Goal: Entertainment & Leisure: Consume media (video, audio)

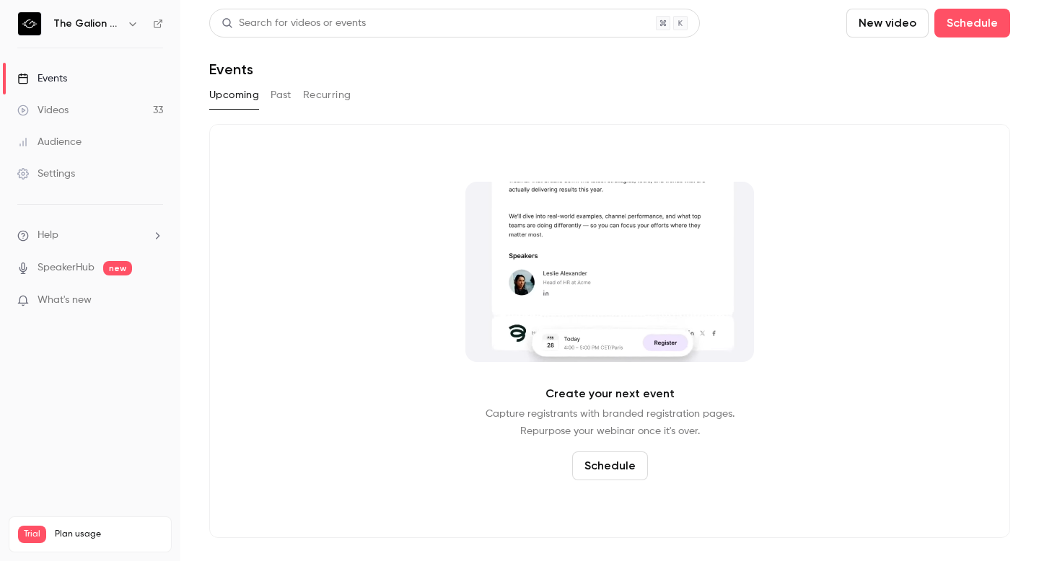
click at [89, 121] on link "Videos 33" at bounding box center [90, 111] width 180 height 32
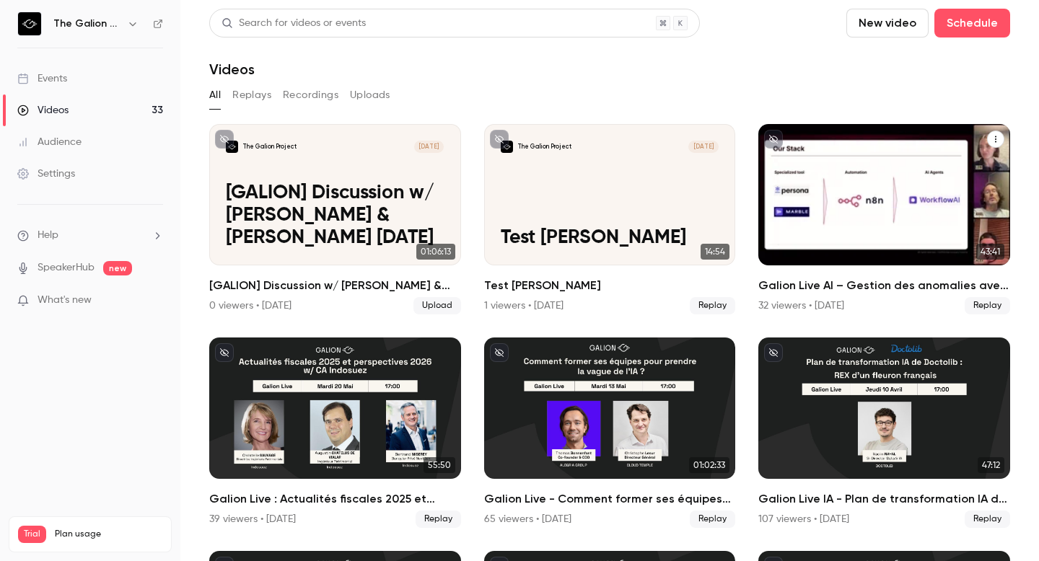
click at [883, 166] on div "Galion Live AI – Gestion des anomalies avec l'IA : use cases FinTech & IT" at bounding box center [884, 194] width 252 height 141
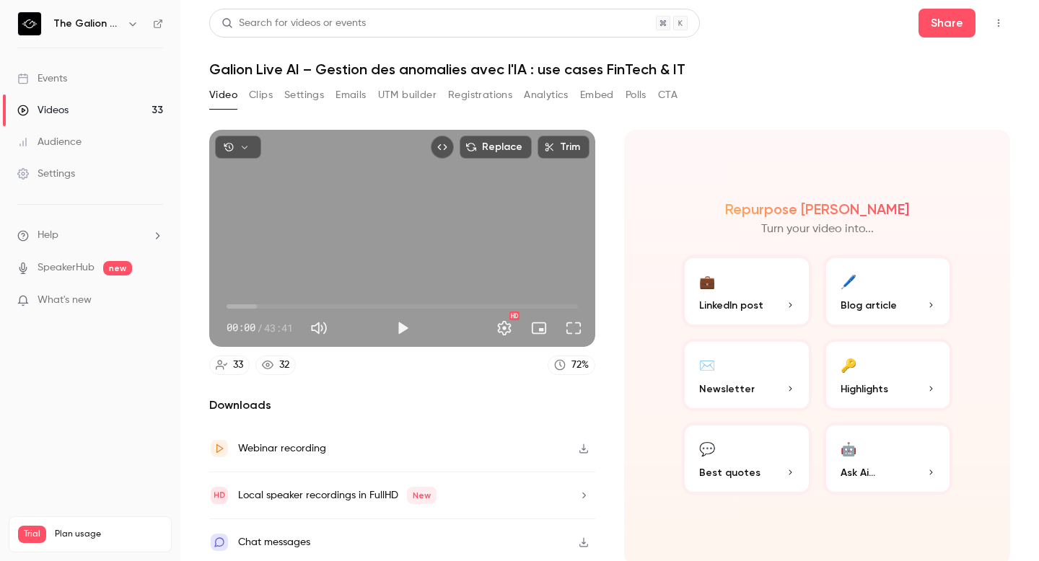
click at [890, 373] on button "🔑 Highlights" at bounding box center [888, 375] width 130 height 72
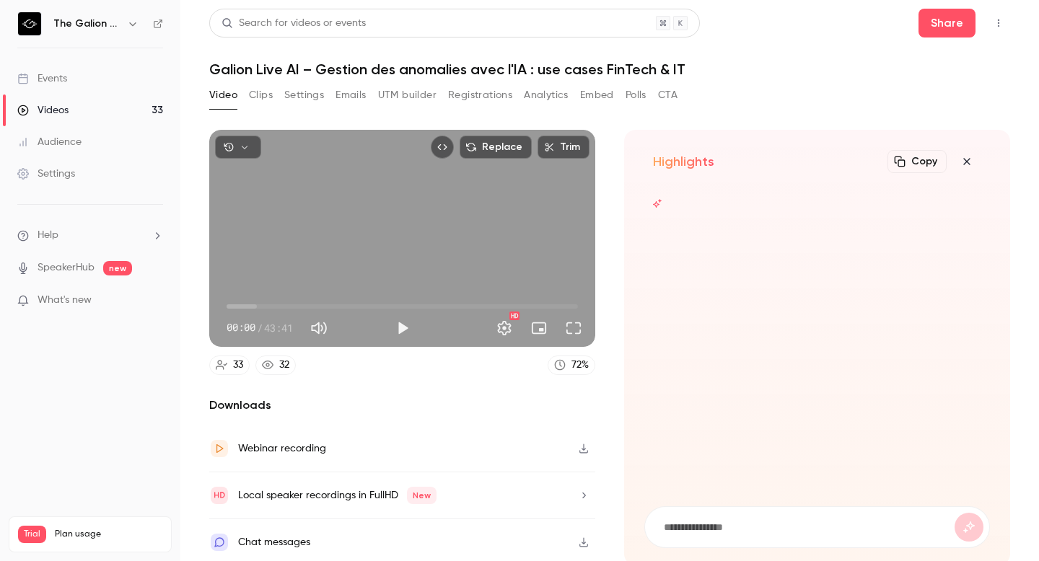
scroll to position [1, 0]
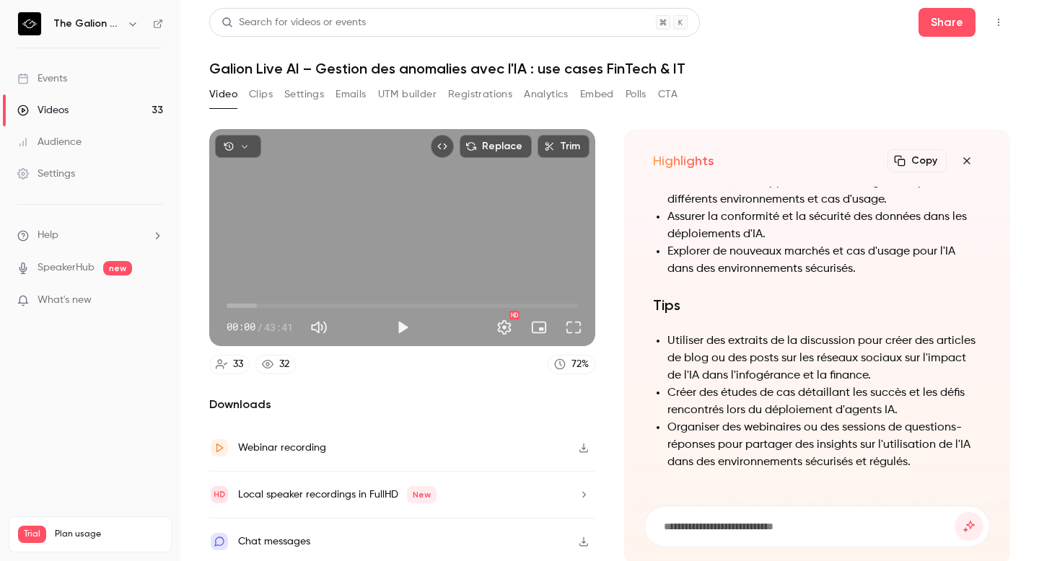
click at [701, 346] on li "Utiliser des extraits de la discussion pour créer des articles de blog ou des p…" at bounding box center [824, 359] width 314 height 52
click at [789, 385] on li "Créer des études de cas détaillant les succès et les défis rencontrés lors du d…" at bounding box center [824, 402] width 314 height 35
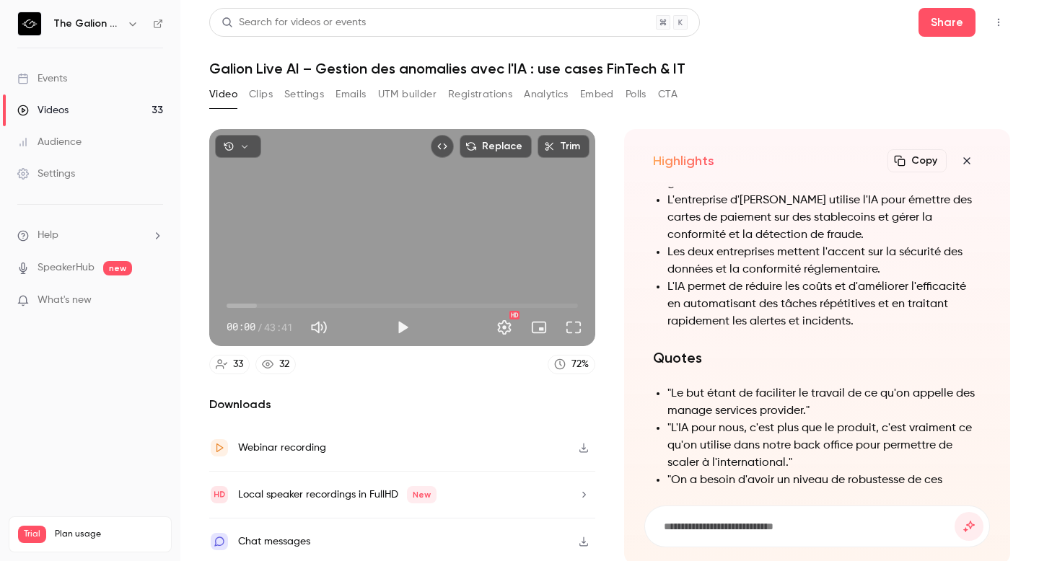
scroll to position [-334, 0]
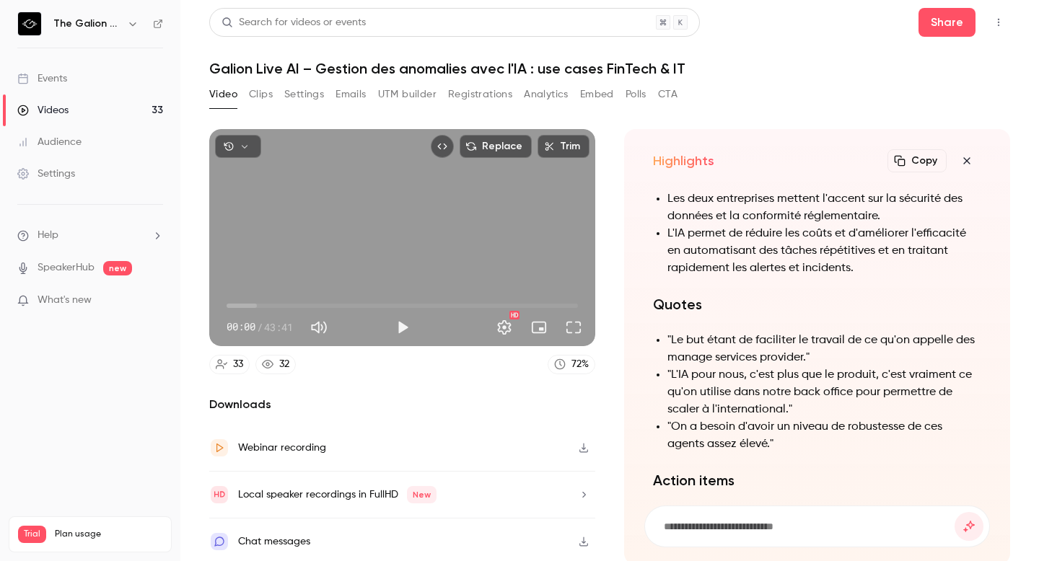
click at [789, 437] on li ""On a besoin d'avoir un niveau de robustesse de ces agents assez élevé."" at bounding box center [824, 435] width 314 height 35
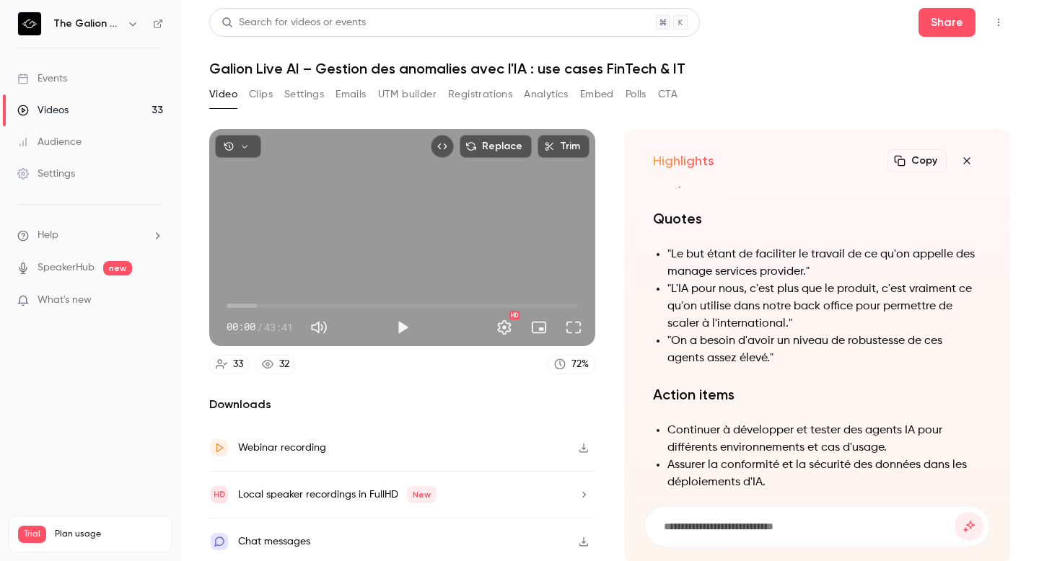
scroll to position [-246, 0]
click at [759, 352] on li ""On a besoin d'avoir un niveau de robustesse de ces agents assez élevé."" at bounding box center [824, 347] width 314 height 35
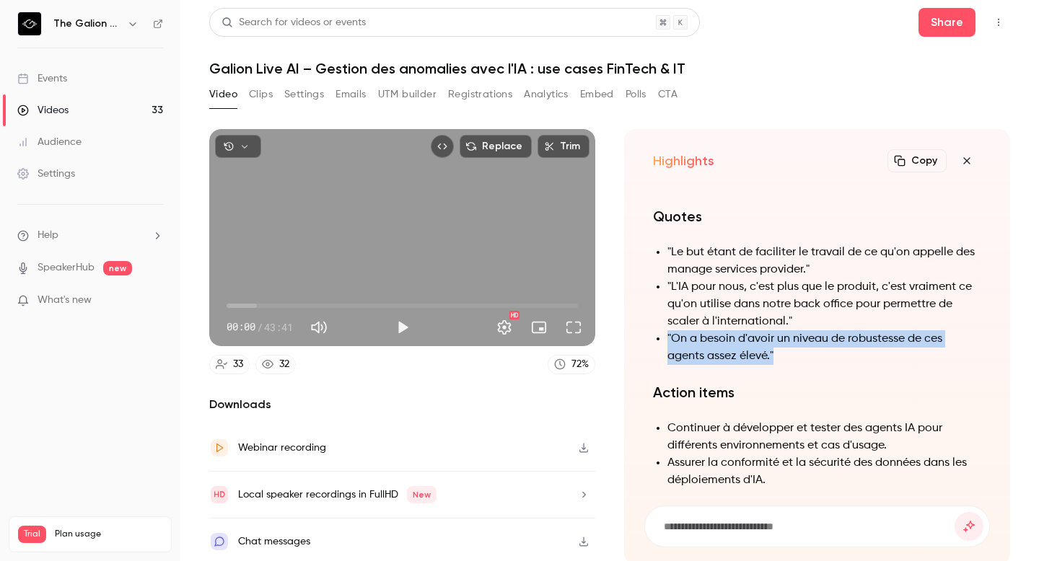
drag, startPoint x: 779, startPoint y: 354, endPoint x: 662, endPoint y: 333, distance: 118.9
click at [667, 333] on li ""On a besoin d'avoir un niveau de robustesse de ces agents assez élevé."" at bounding box center [824, 347] width 314 height 35
copy li ""On a besoin d'avoir un niveau de robustesse de ces agents assez élevé.""
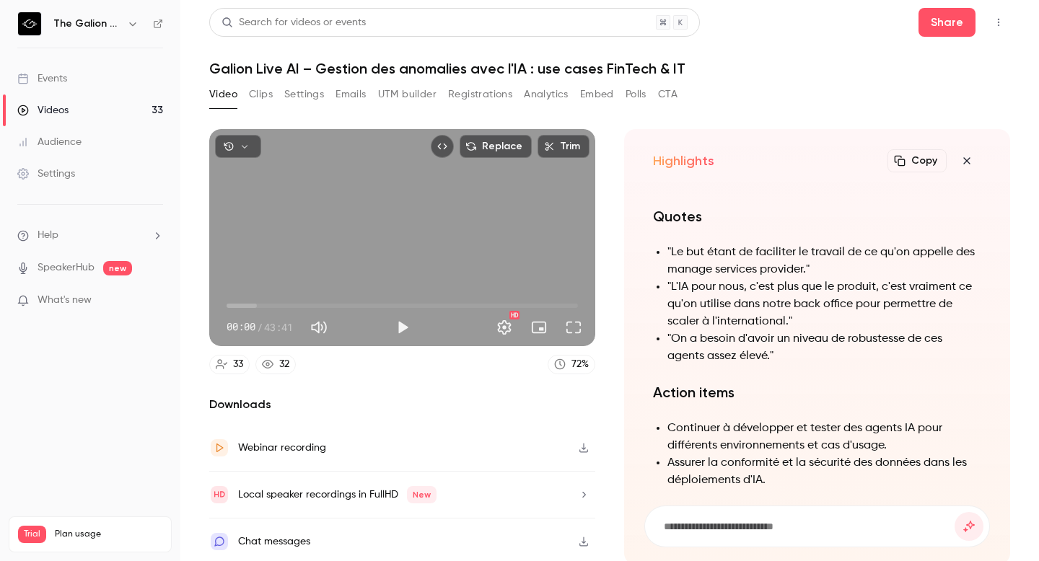
click at [732, 522] on input at bounding box center [808, 527] width 292 height 16
type input "**********"
click at [955, 512] on button "submit" at bounding box center [969, 526] width 29 height 29
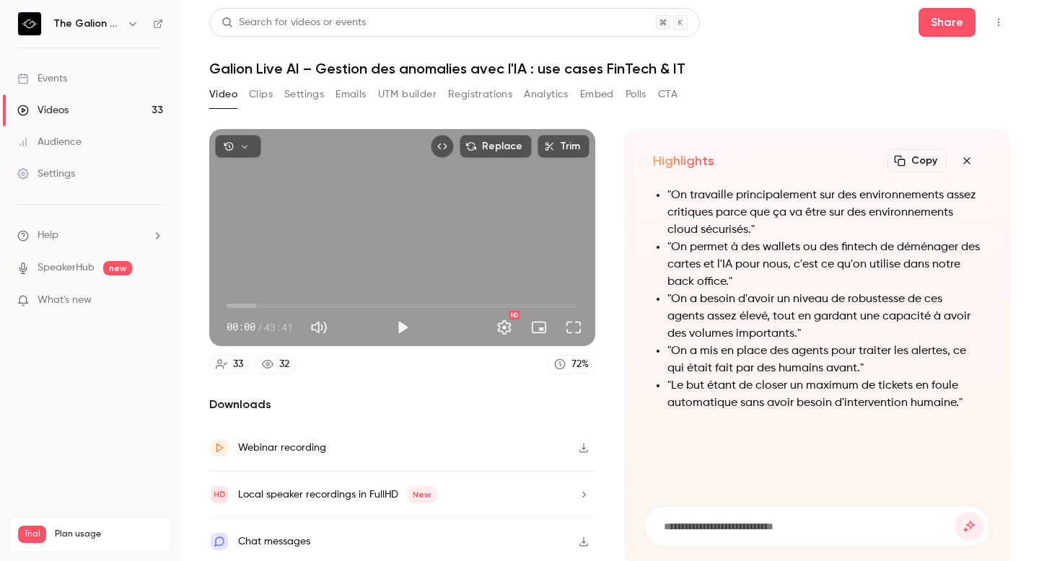
scroll to position [0, 0]
click at [729, 318] on li ""On a besoin d'avoir un niveau de robustesse de ces agents assez élevé, tout en…" at bounding box center [824, 317] width 314 height 52
click at [958, 167] on icon "button" at bounding box center [966, 162] width 17 height 12
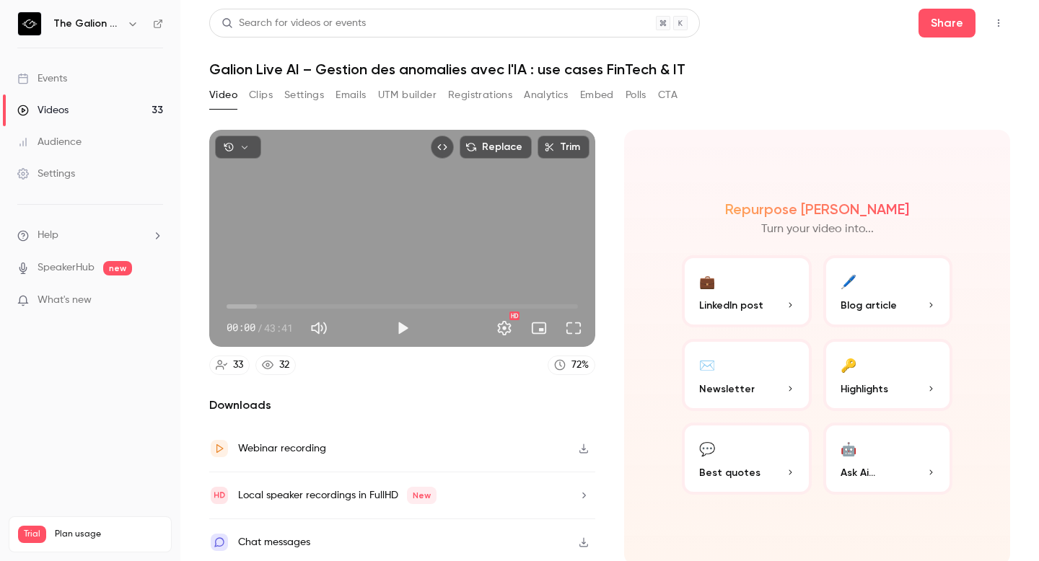
click at [854, 363] on button "🔑 Highlights" at bounding box center [888, 375] width 130 height 72
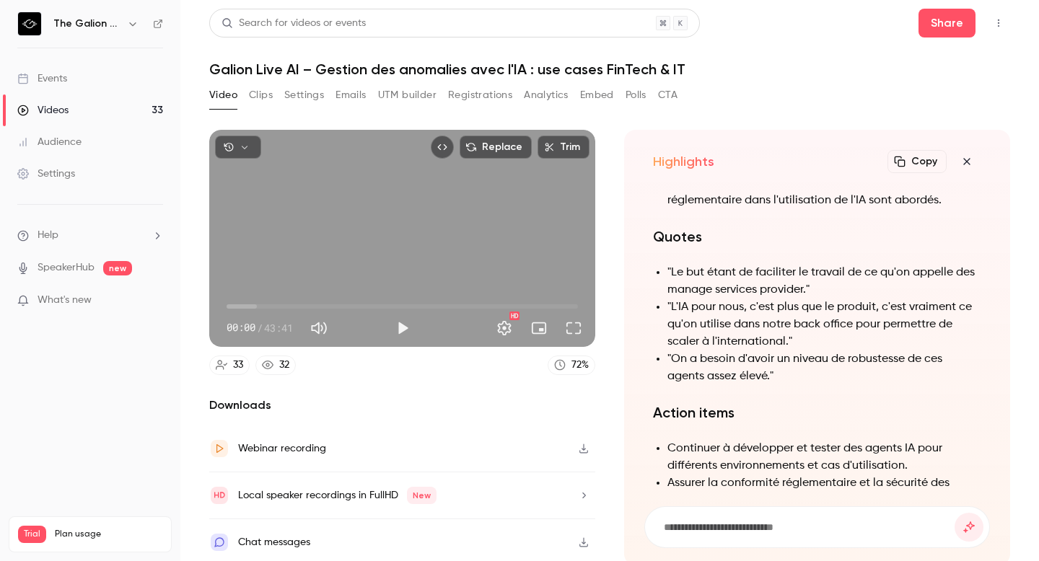
click at [261, 94] on button "Clips" at bounding box center [261, 95] width 24 height 23
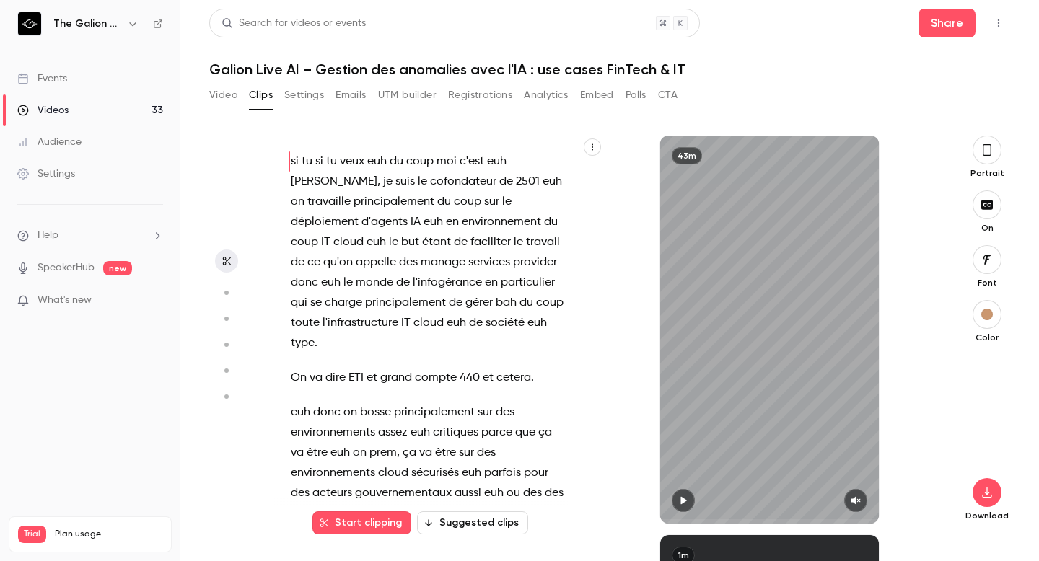
click at [305, 91] on button "Settings" at bounding box center [304, 95] width 40 height 23
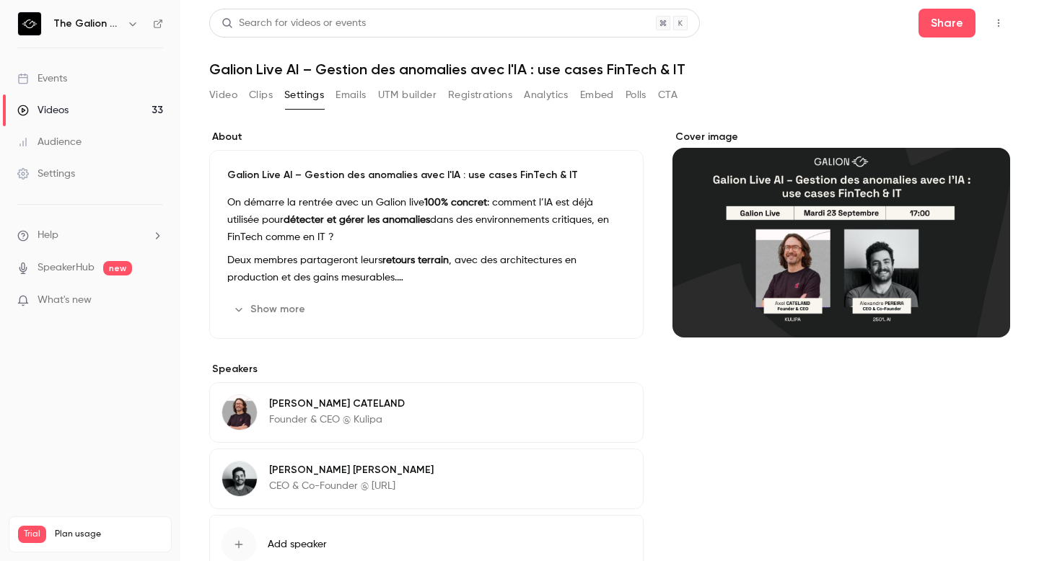
click at [208, 98] on main "Search for videos or events Share Galion Live AI – Gestion des anomalies avec l…" at bounding box center [609, 280] width 859 height 561
click at [221, 101] on button "Video" at bounding box center [223, 95] width 28 height 23
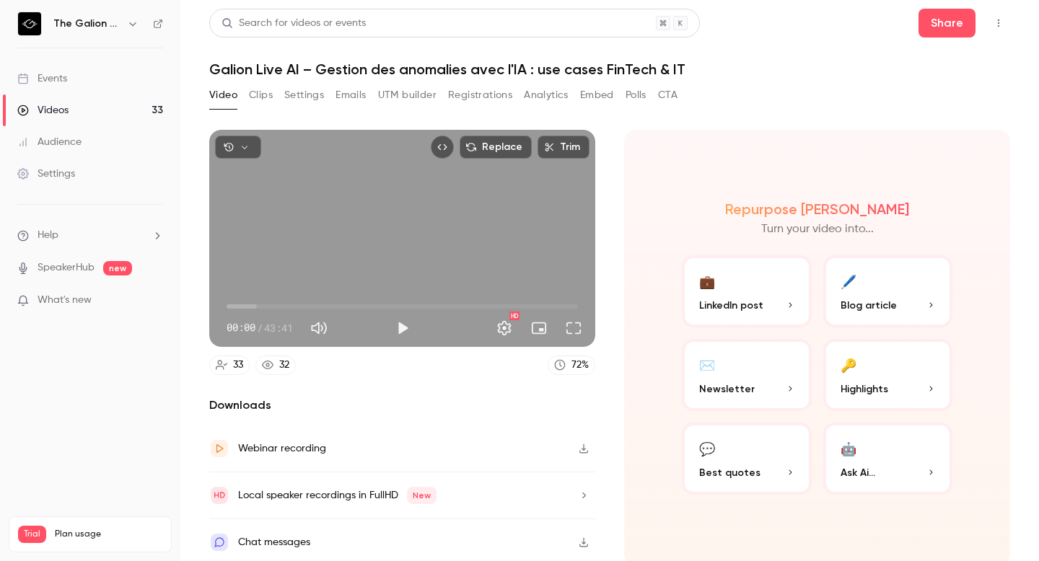
scroll to position [1, 0]
click at [731, 447] on button "💬 Best quotes" at bounding box center [747, 458] width 130 height 72
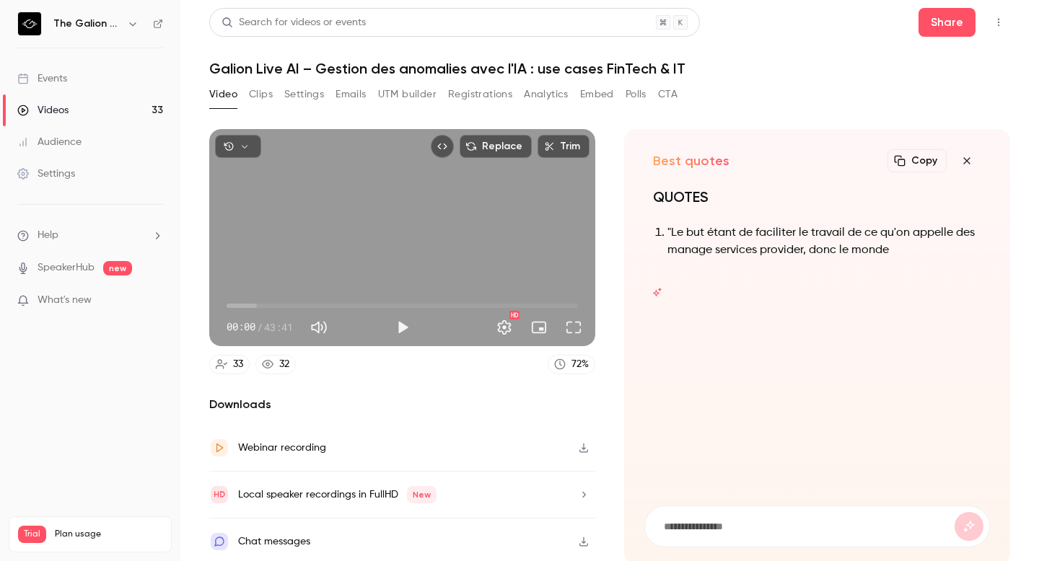
click at [579, 445] on icon "button" at bounding box center [583, 448] width 9 height 9
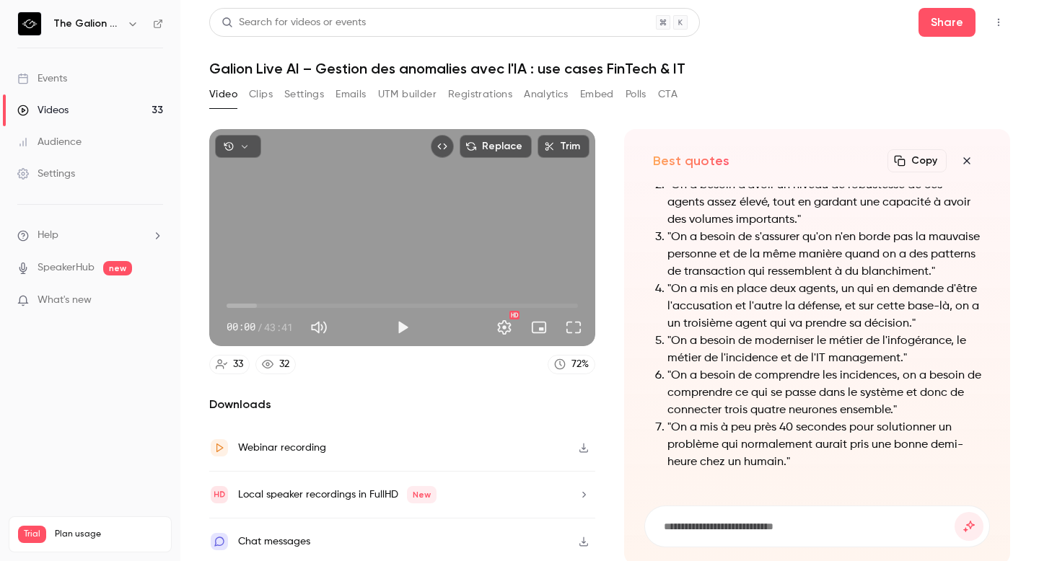
scroll to position [-137, 0]
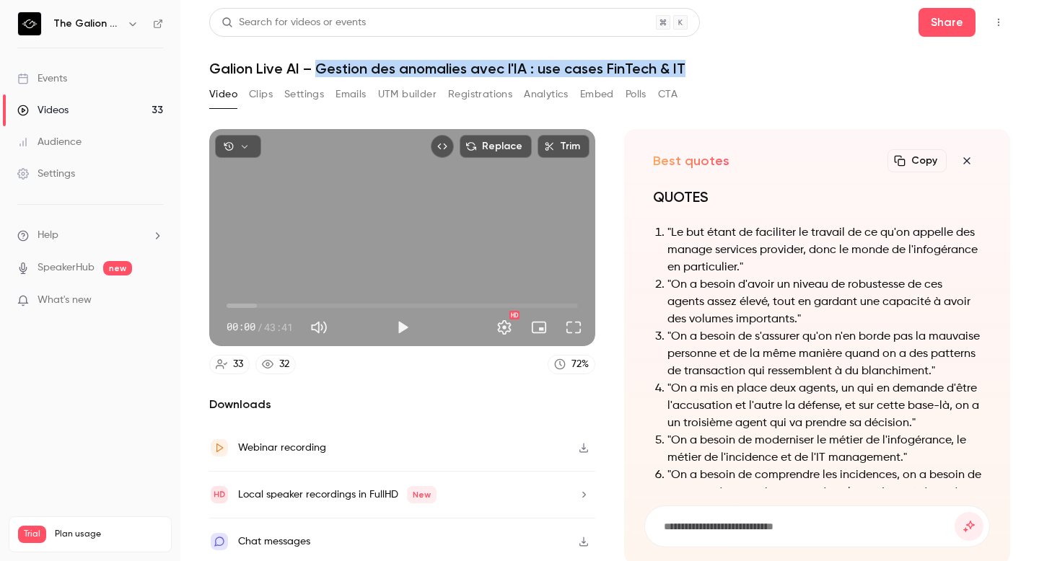
drag, startPoint x: 319, startPoint y: 68, endPoint x: 685, endPoint y: 66, distance: 365.8
click at [685, 66] on h1 "Galion Live AI – Gestion des anomalies avec l'IA : use cases FinTech & IT" at bounding box center [609, 68] width 801 height 17
copy h1 "Gestion des anomalies avec l'IA : use cases FinTech & IT"
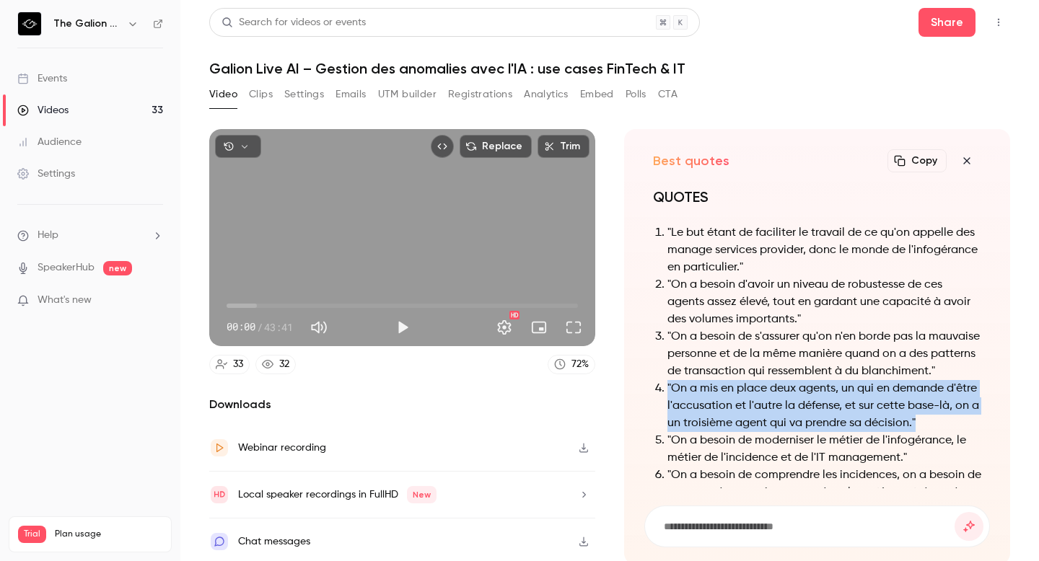
drag, startPoint x: 719, startPoint y: 424, endPoint x: 659, endPoint y: 370, distance: 80.2
click at [667, 380] on li ""On a mis en place deux agents, un qui en demande d'être l'accusation et l'autr…" at bounding box center [824, 406] width 314 height 52
copy li ""On a mis en place deux agents, un qui en demande d'être l'accusation et l'autr…"
click at [736, 380] on li ""On a mis en place deux agents, un qui en demande d'être l'accusation et l'autr…" at bounding box center [824, 406] width 314 height 52
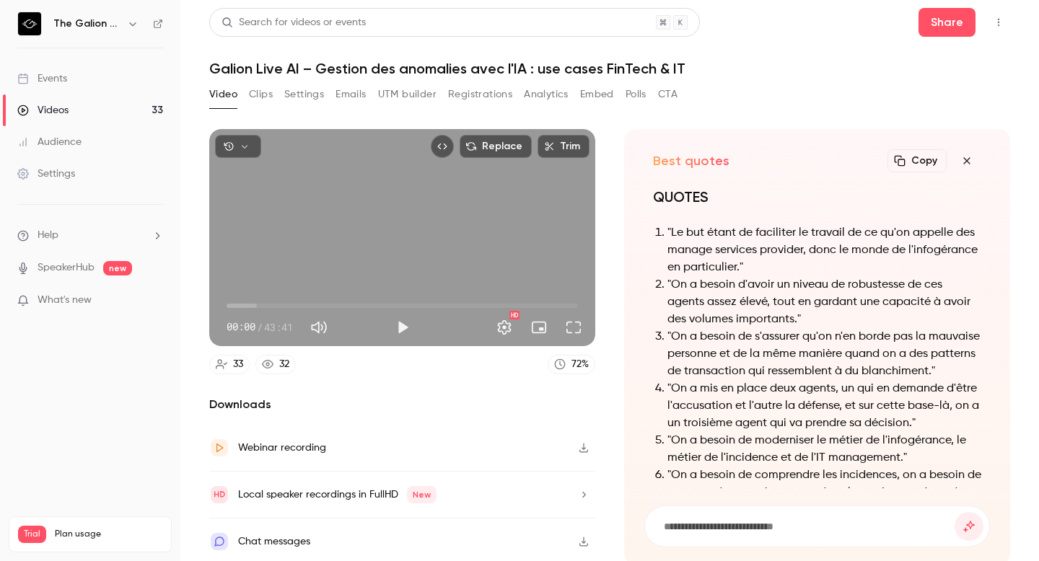
scroll to position [-137, 0]
click at [843, 259] on li ""Le but étant de faciliter le travail de ce qu'on appelle des manage services p…" at bounding box center [824, 250] width 314 height 52
click at [799, 258] on li ""Le but étant de faciliter le travail de ce qu'on appelle des manage services p…" at bounding box center [824, 250] width 314 height 52
click at [584, 494] on icon "button" at bounding box center [584, 496] width 12 height 10
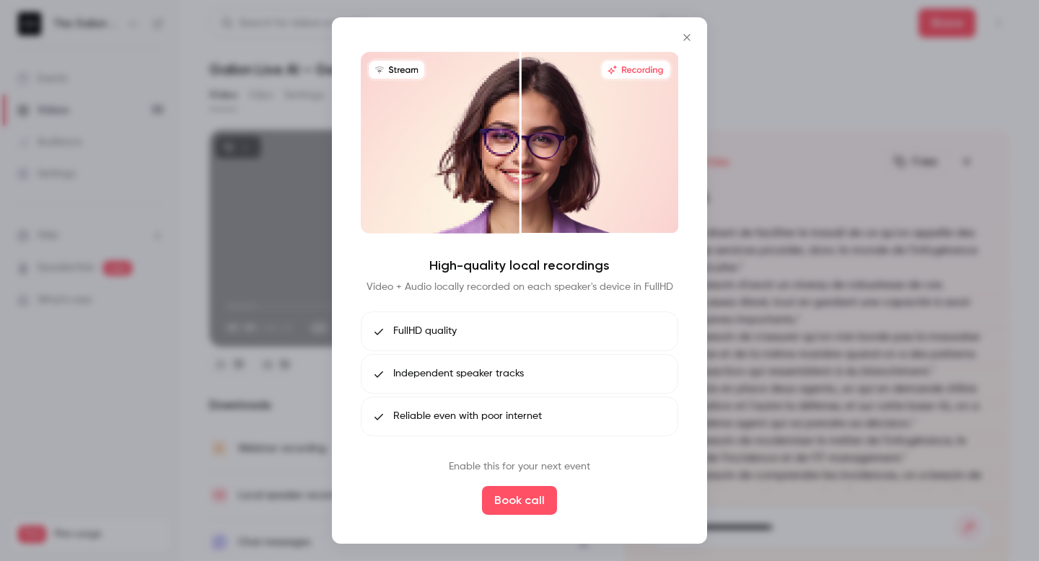
click at [687, 41] on icon "Close" at bounding box center [686, 38] width 17 height 12
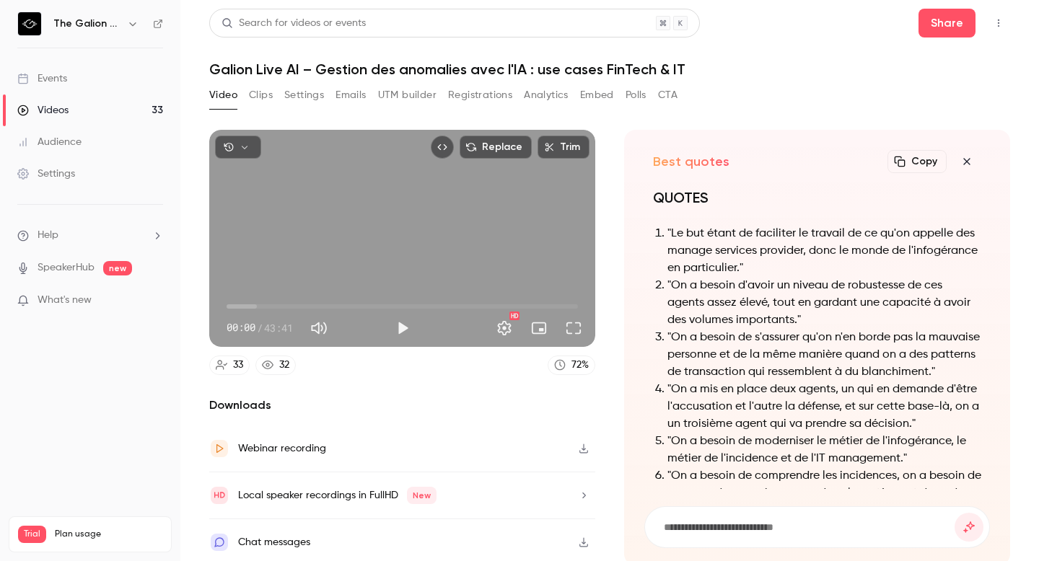
scroll to position [1, 0]
click at [961, 163] on icon "button" at bounding box center [966, 161] width 17 height 12
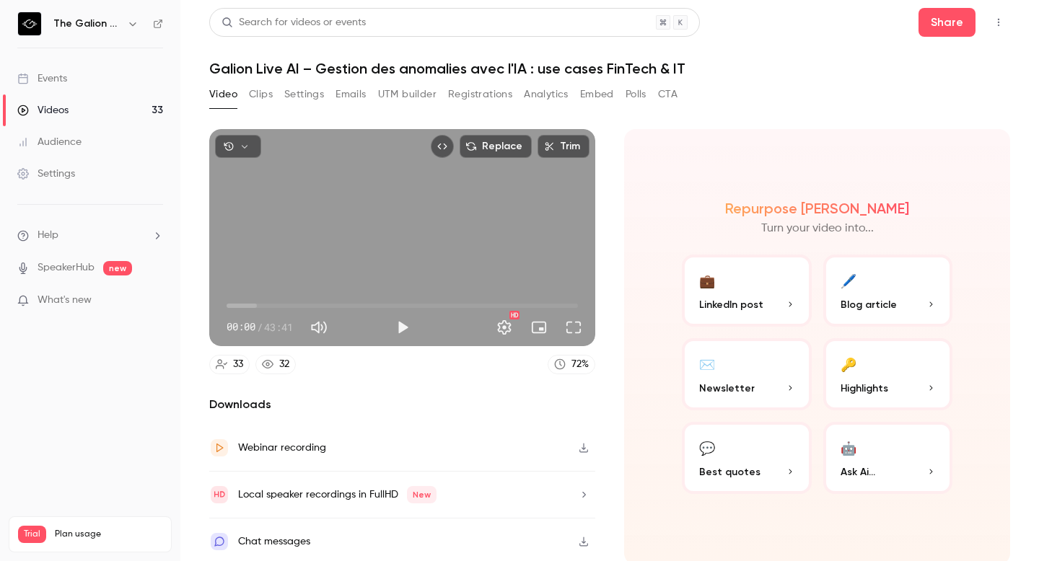
click at [853, 366] on button "🔑 Highlights" at bounding box center [888, 374] width 130 height 72
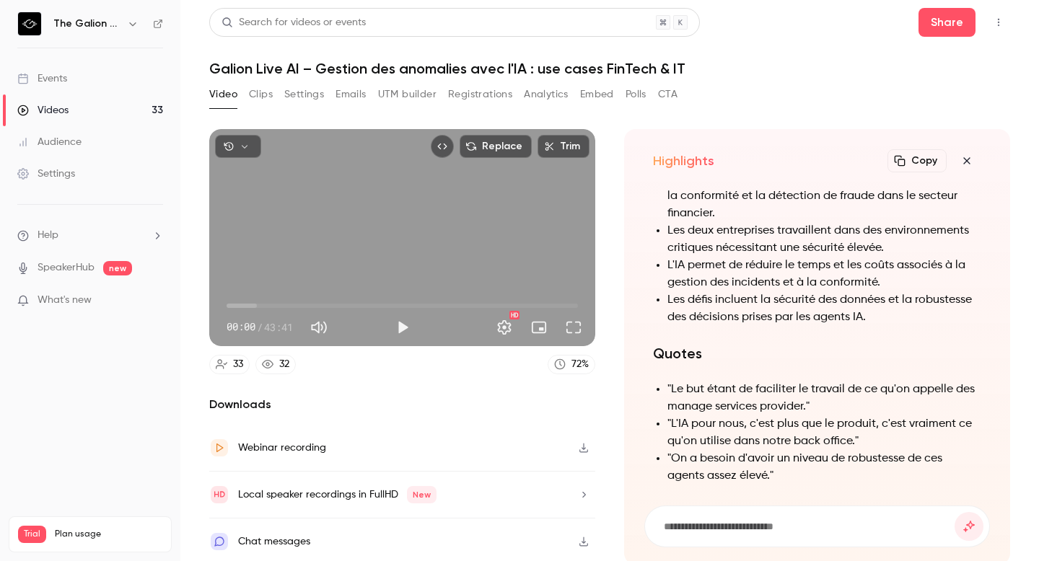
scroll to position [-359, 0]
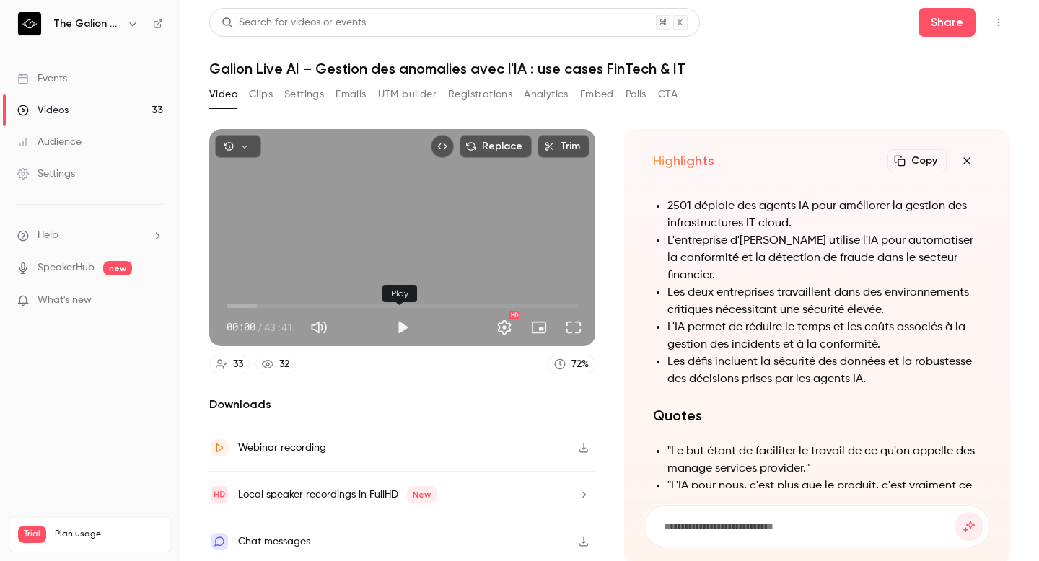
click at [400, 328] on button "Play" at bounding box center [402, 327] width 29 height 29
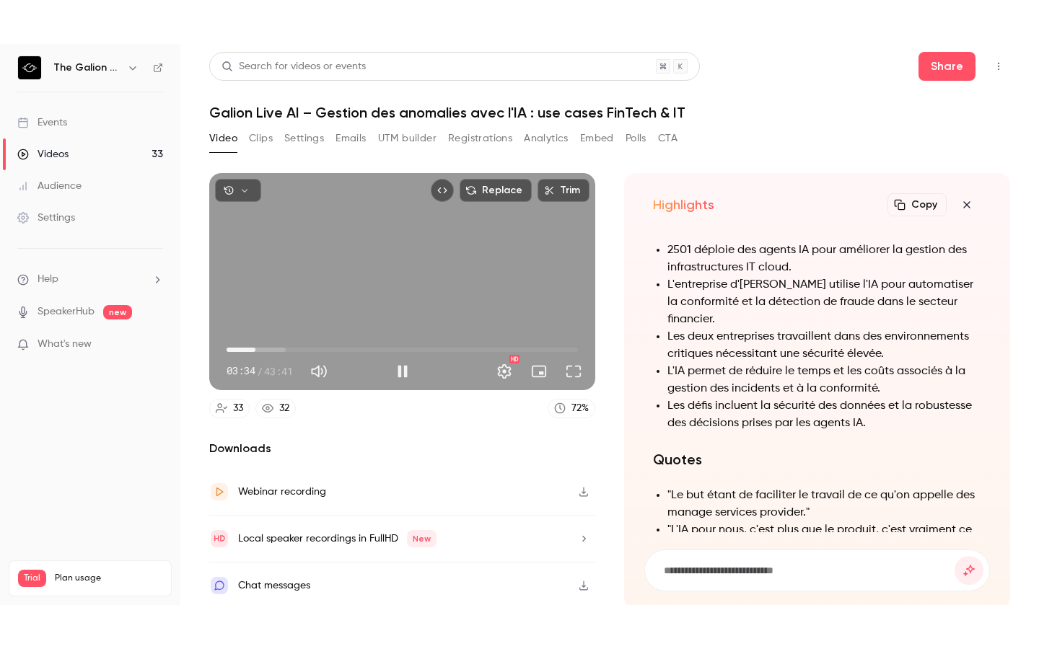
scroll to position [0, 0]
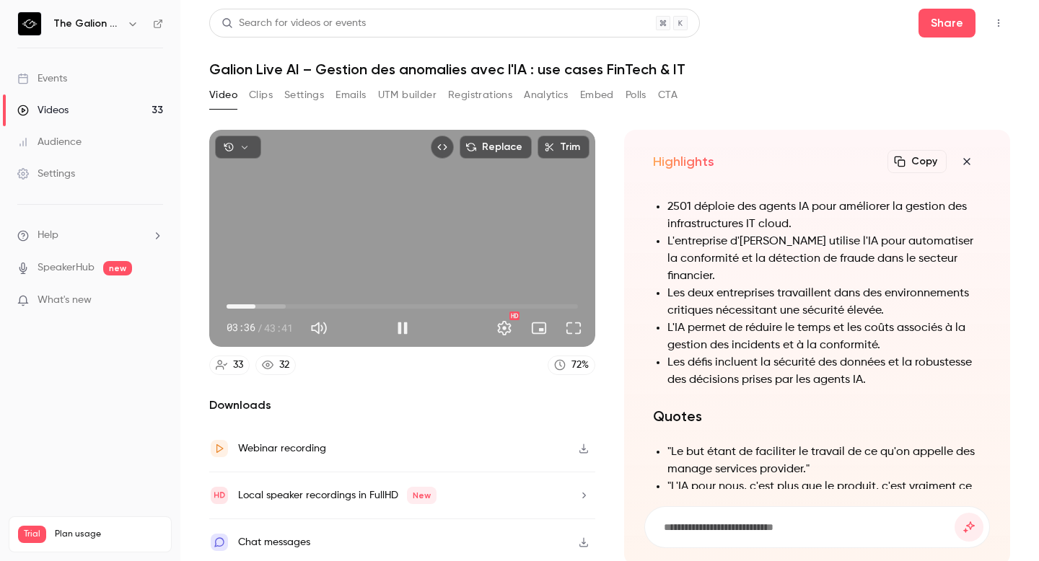
click at [398, 328] on button "Pause" at bounding box center [402, 328] width 29 height 29
drag, startPoint x: 253, startPoint y: 302, endPoint x: 197, endPoint y: 303, distance: 55.6
click at [197, 303] on main "Search for videos or events Share Galion Live AI – Gestion des anomalies avec l…" at bounding box center [609, 280] width 859 height 561
click at [229, 304] on span "00:00" at bounding box center [226, 306] width 4 height 4
click at [250, 304] on span "00:49" at bounding box center [402, 306] width 351 height 23
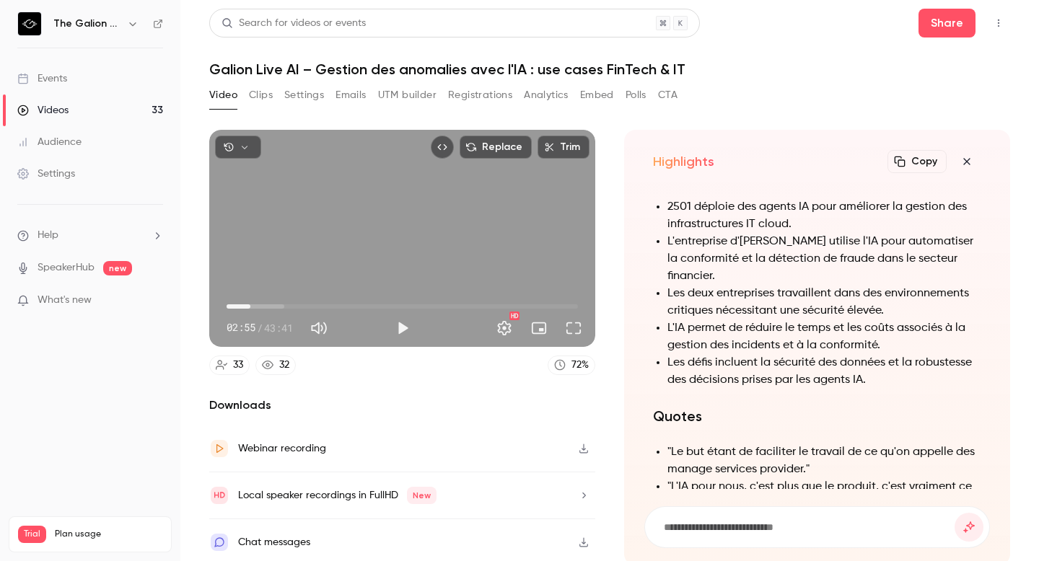
click at [268, 300] on span "02:55" at bounding box center [402, 306] width 351 height 23
click at [283, 304] on span "05:17" at bounding box center [402, 306] width 351 height 23
click at [336, 299] on span "13:51" at bounding box center [402, 306] width 351 height 23
click at [406, 298] on span "22:41" at bounding box center [402, 306] width 351 height 23
click at [473, 298] on span "22:41" at bounding box center [402, 306] width 351 height 23
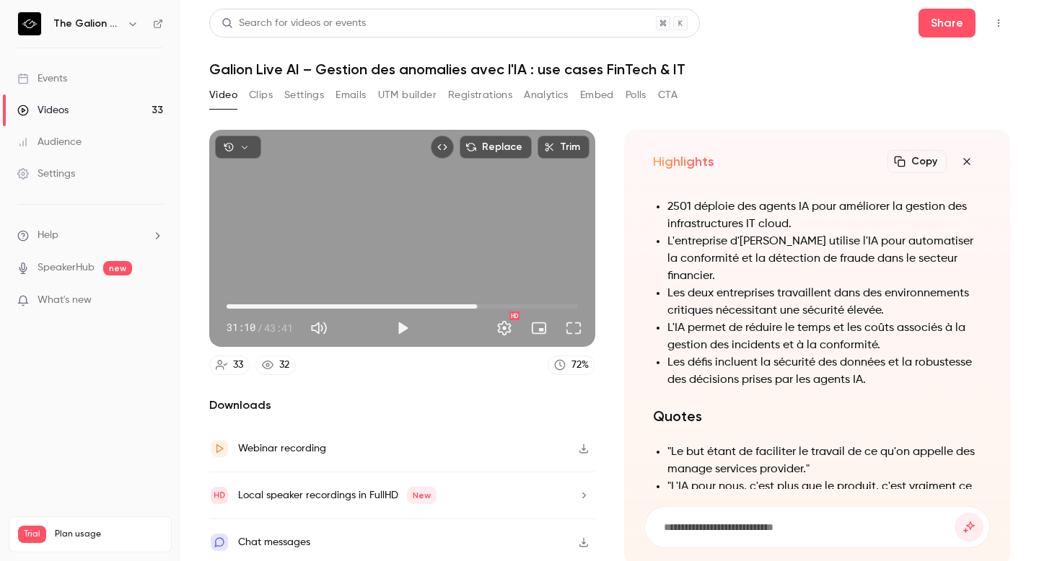
click at [539, 298] on span "31:10" at bounding box center [402, 306] width 351 height 23
click at [529, 301] on span "39:27" at bounding box center [402, 306] width 351 height 23
click at [542, 302] on span "38:11" at bounding box center [402, 306] width 351 height 23
click at [234, 303] on span "39:49" at bounding box center [402, 306] width 351 height 23
click at [242, 303] on span "01:00" at bounding box center [402, 306] width 351 height 23
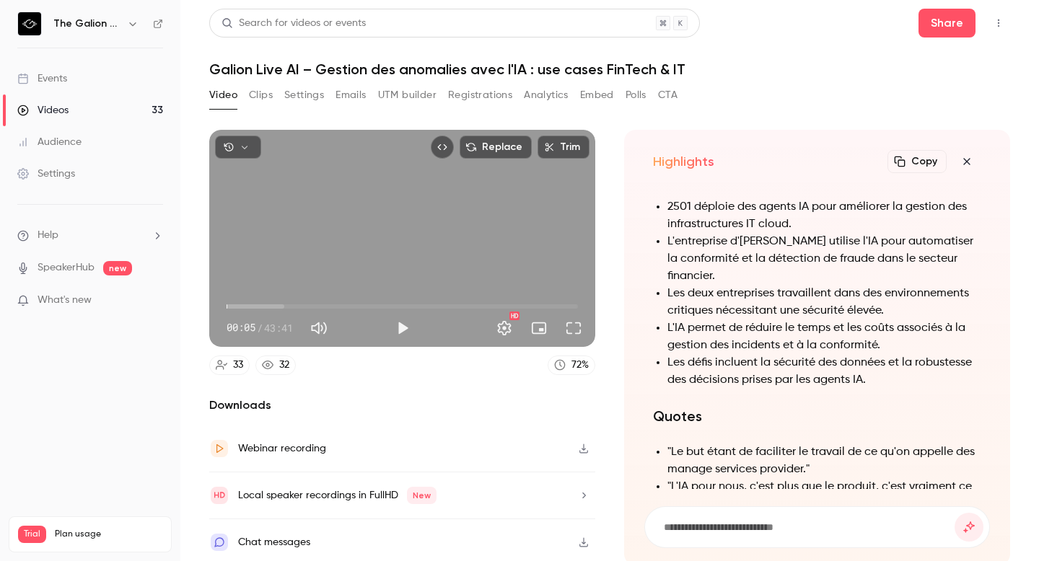
type input "*"
drag, startPoint x: 240, startPoint y: 302, endPoint x: 225, endPoint y: 302, distance: 14.4
click at [225, 304] on span "00:00" at bounding box center [226, 306] width 4 height 4
click at [566, 335] on button "Full screen" at bounding box center [573, 328] width 29 height 29
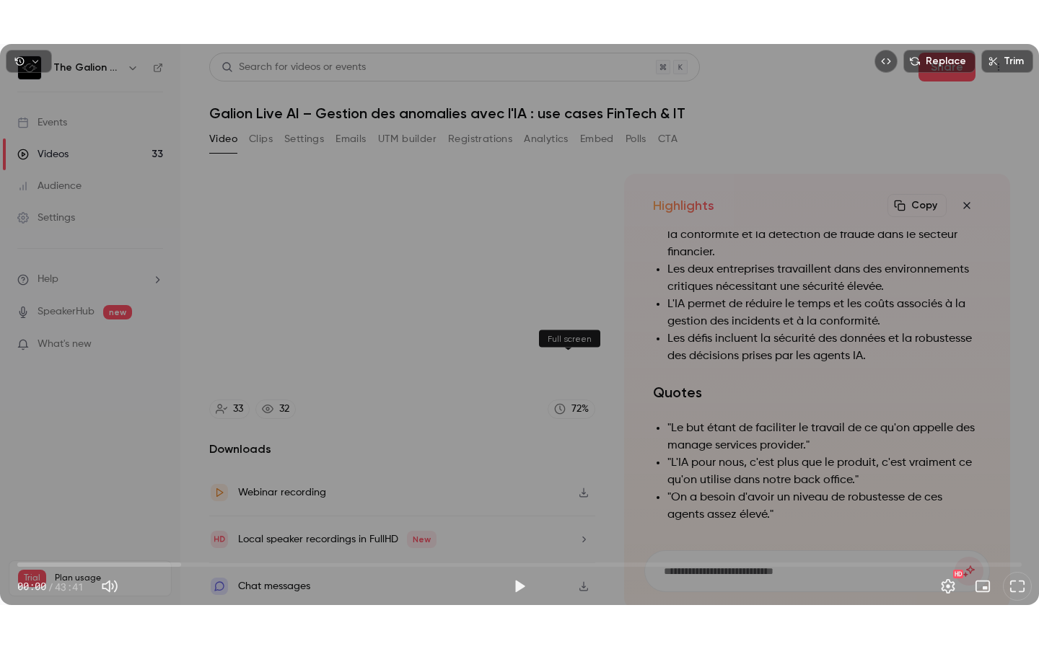
scroll to position [-359, 0]
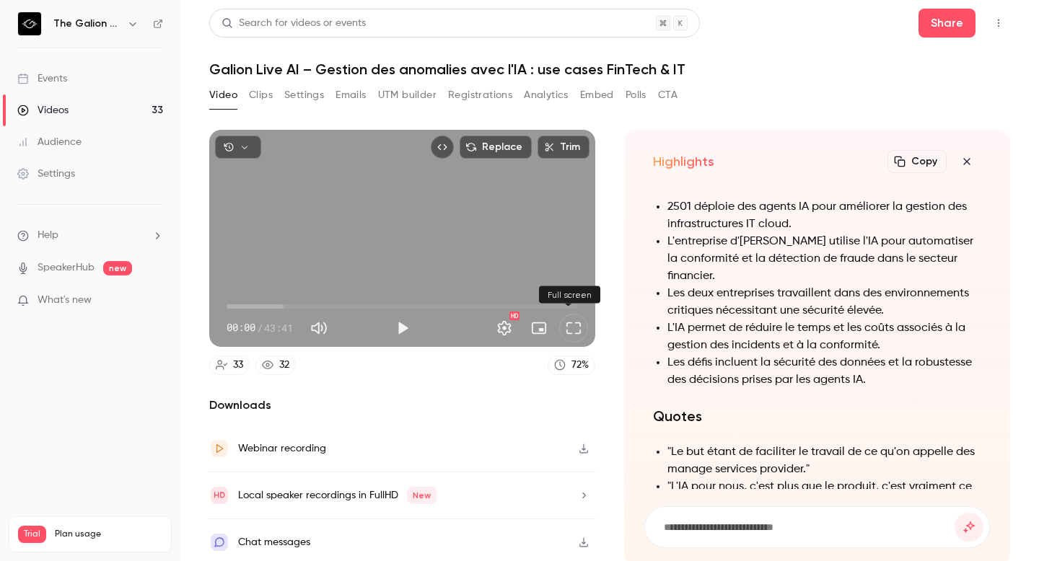
click at [403, 326] on button "Play" at bounding box center [402, 328] width 29 height 29
click at [403, 326] on button "Pause" at bounding box center [402, 328] width 29 height 29
click at [564, 319] on button "Full screen" at bounding box center [573, 328] width 29 height 29
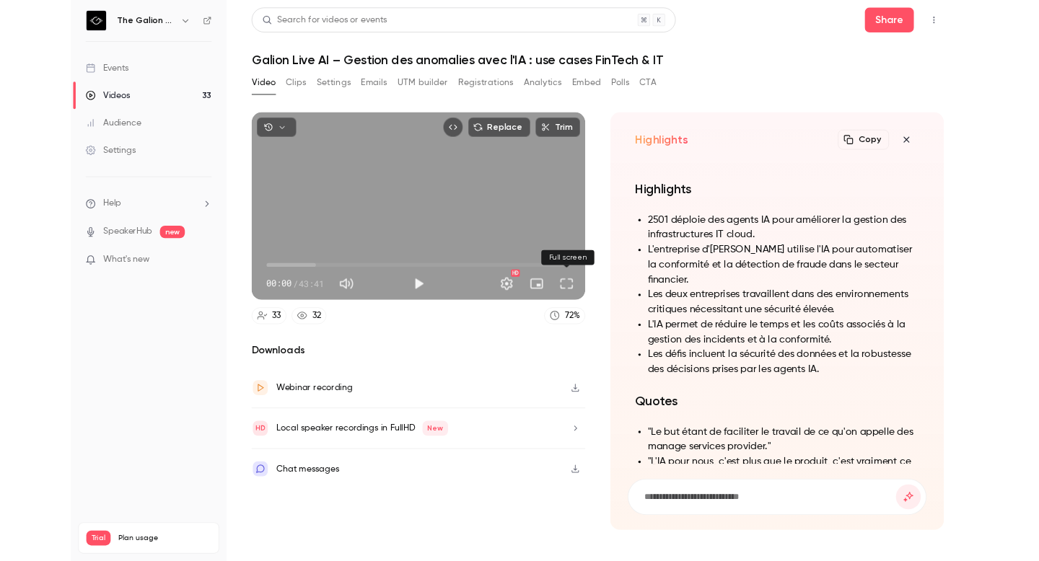
scroll to position [-290, 0]
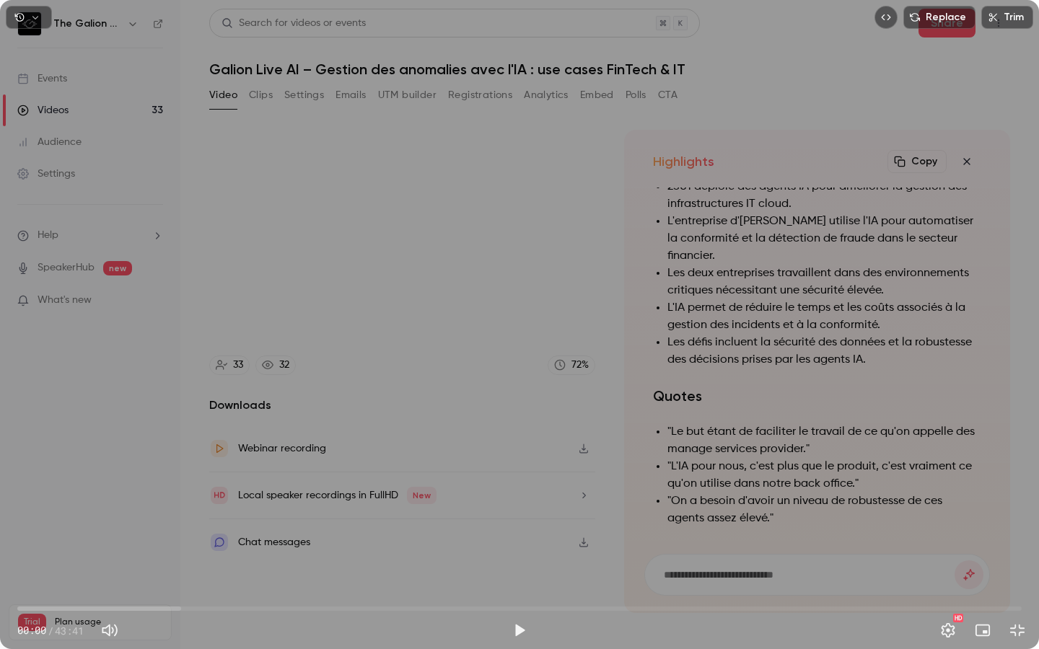
click at [1003, 561] on button "Exit full screen" at bounding box center [1017, 630] width 29 height 29
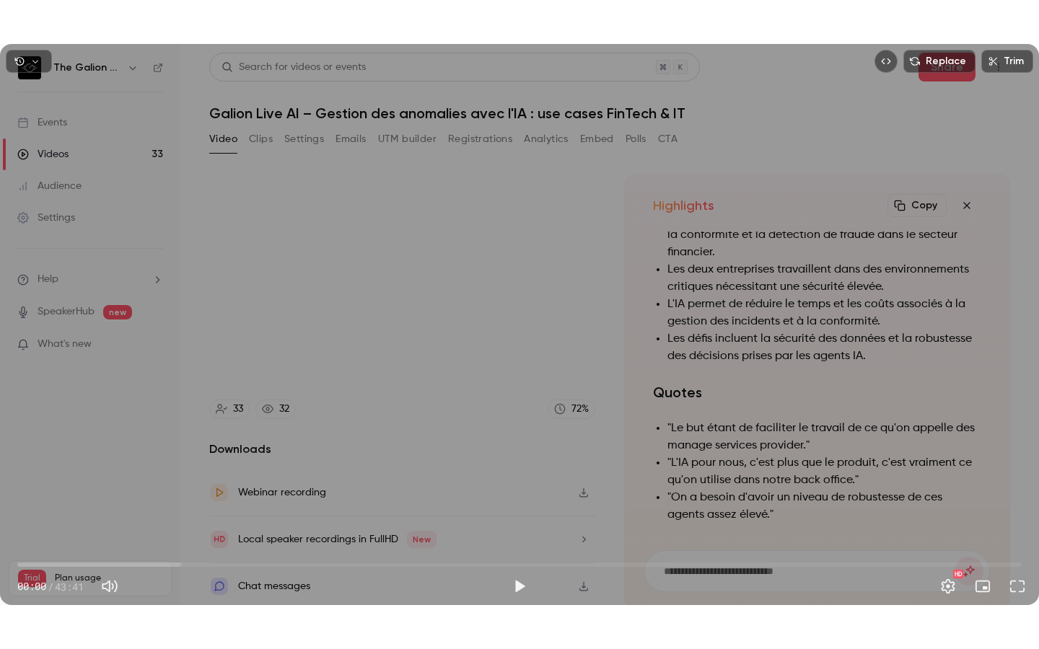
scroll to position [-359, 0]
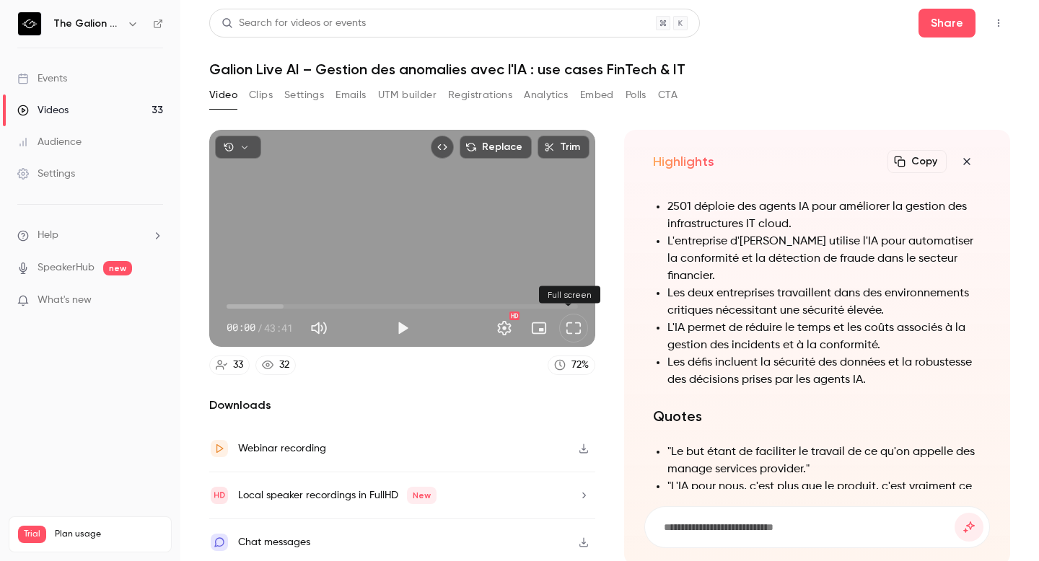
click at [567, 326] on button "Full screen" at bounding box center [573, 328] width 29 height 29
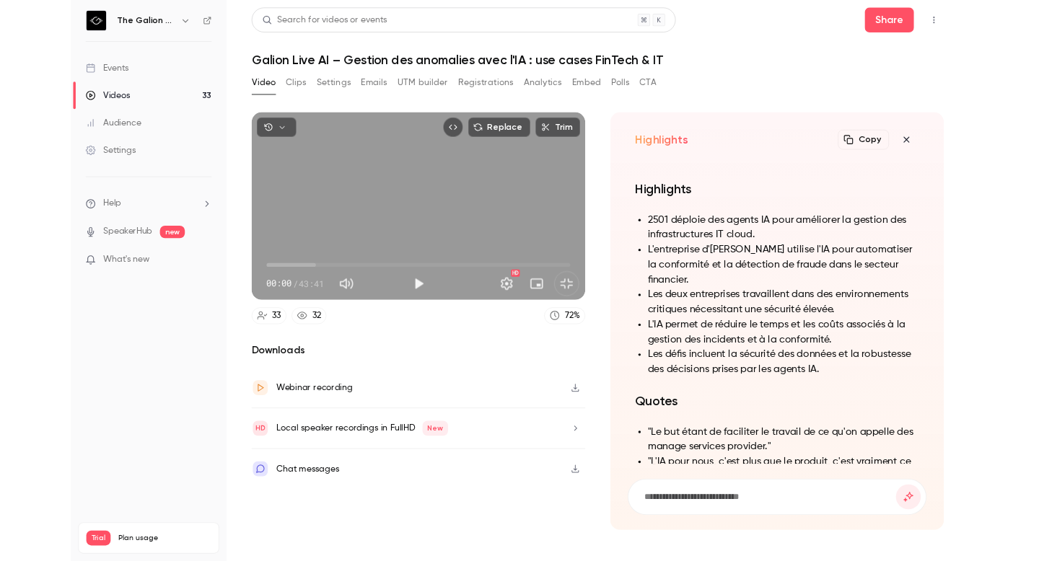
scroll to position [-290, 0]
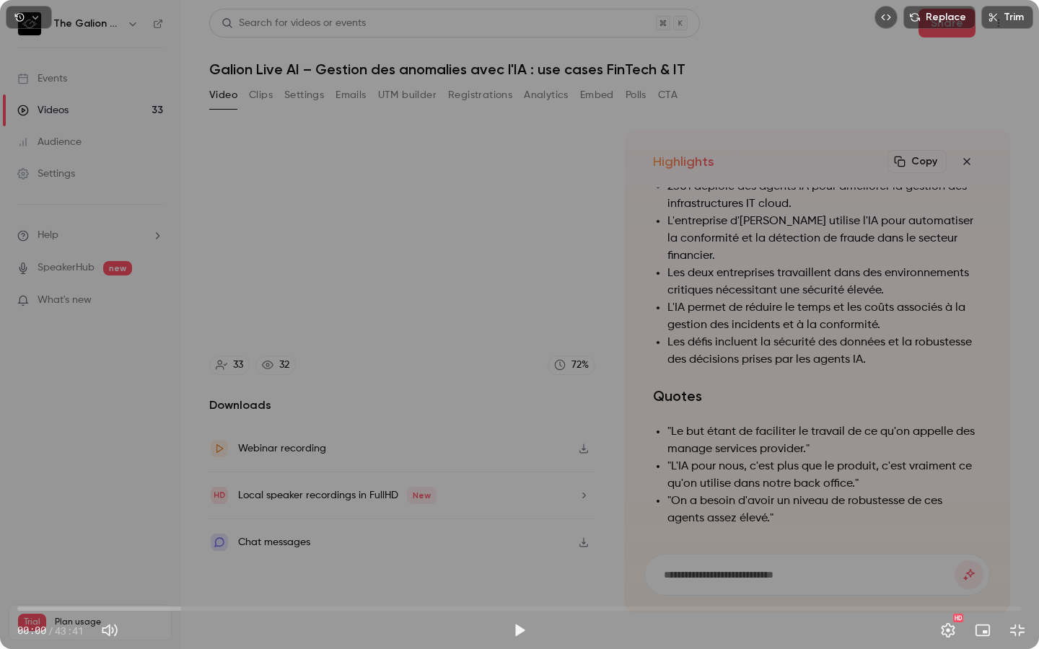
click at [525, 561] on div "Play" at bounding box center [519, 630] width 29 height 29
click at [523, 561] on button "Play" at bounding box center [519, 630] width 29 height 29
click at [169, 561] on span "00:09" at bounding box center [519, 608] width 1004 height 23
click at [146, 561] on span "06:36" at bounding box center [519, 608] width 1004 height 23
click at [31, 561] on span "05:37" at bounding box center [519, 608] width 1004 height 23
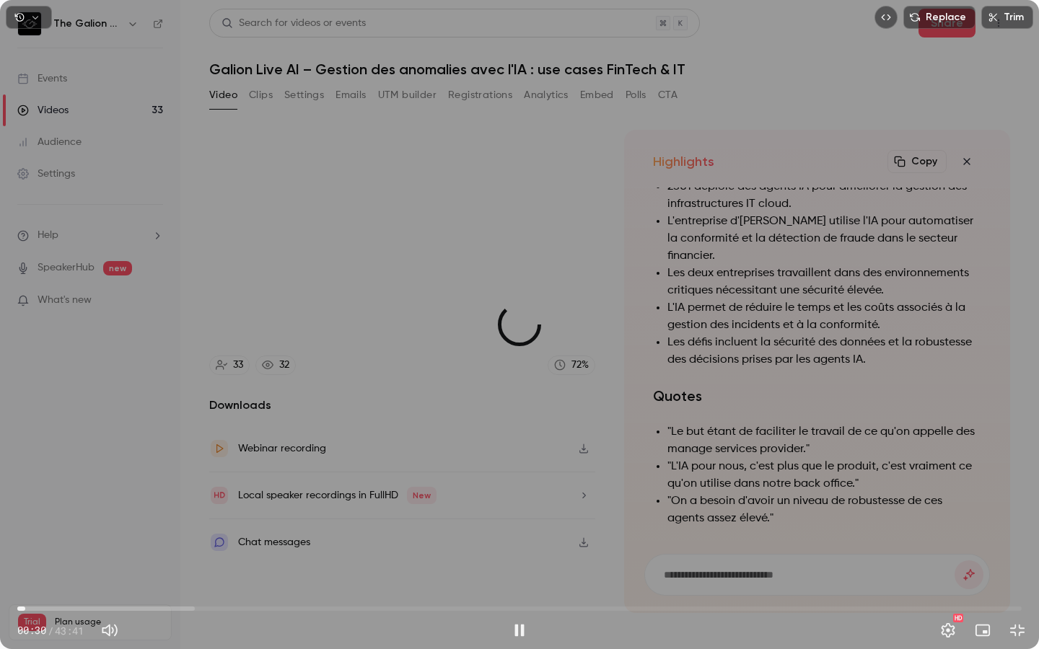
click at [24, 561] on span "00:20" at bounding box center [25, 609] width 4 height 4
click at [18, 561] on span "00:07" at bounding box center [20, 609] width 4 height 4
type input "***"
click at [519, 561] on button "Pause" at bounding box center [519, 630] width 29 height 29
click at [505, 561] on button "Play" at bounding box center [519, 630] width 29 height 29
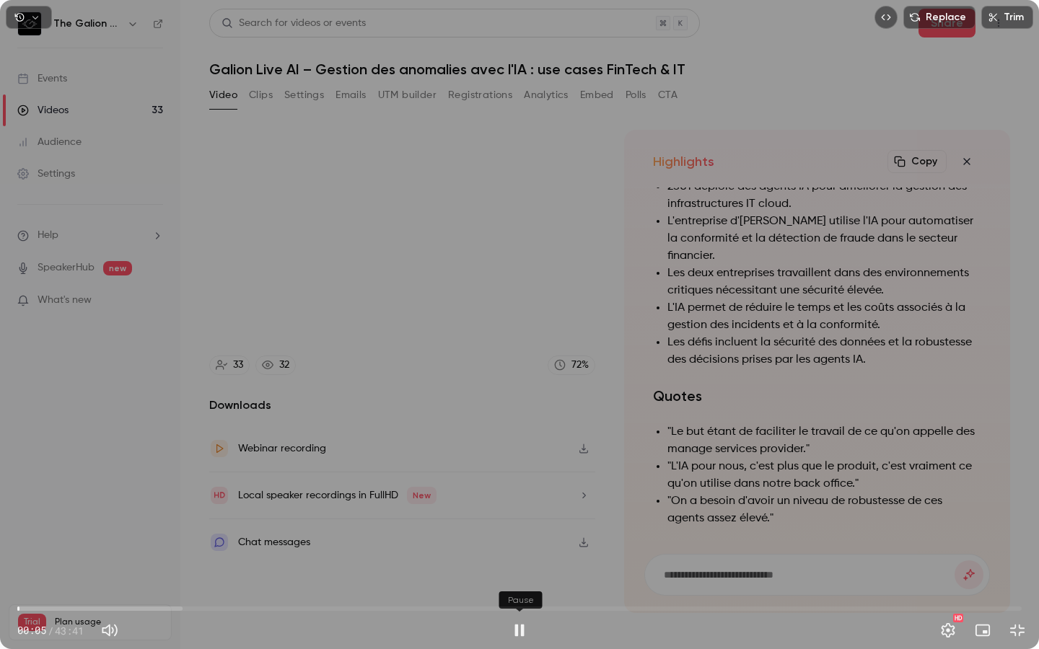
click at [505, 561] on button "Pause" at bounding box center [519, 630] width 29 height 29
click at [505, 561] on button "Play" at bounding box center [519, 630] width 29 height 29
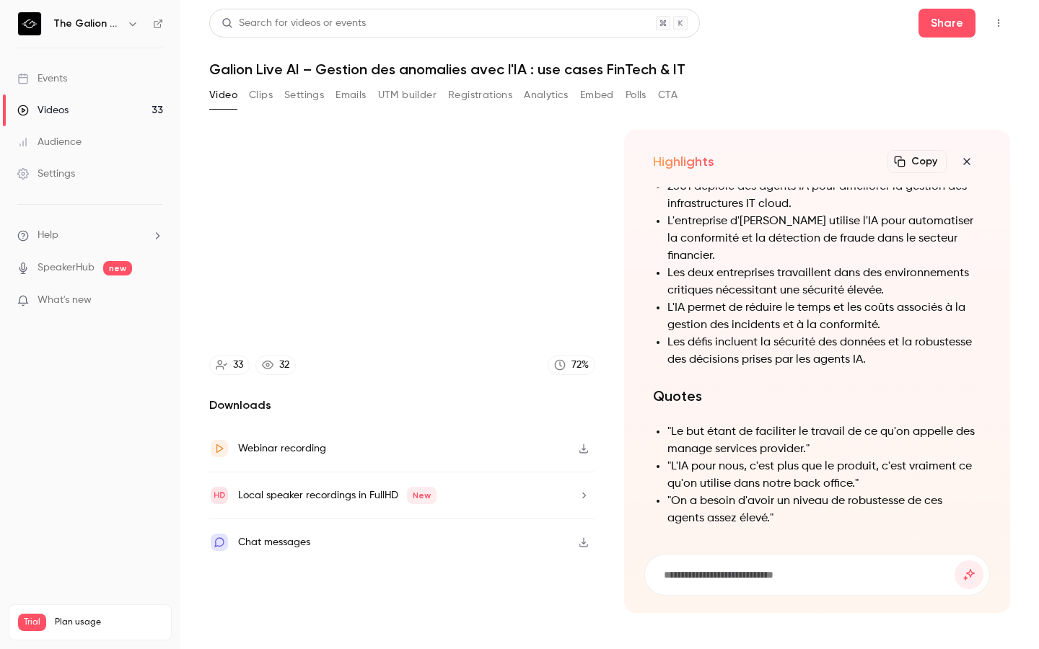
click at [505, 561] on button "Pause" at bounding box center [519, 630] width 29 height 29
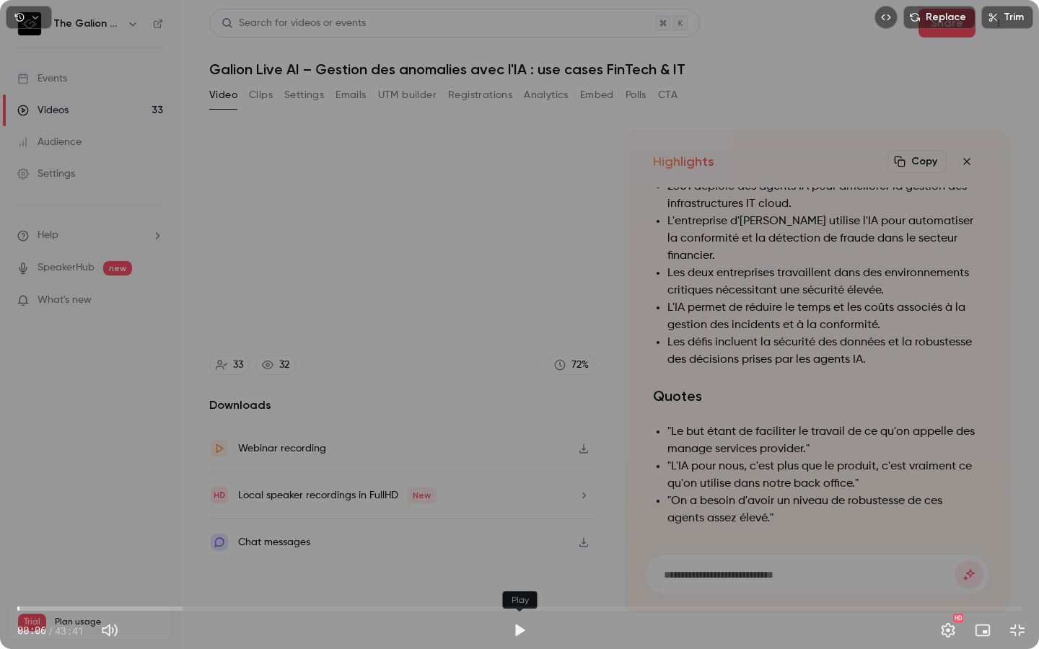
click at [505, 561] on button "Play" at bounding box center [519, 630] width 29 height 29
drag, startPoint x: 22, startPoint y: 608, endPoint x: 8, endPoint y: 609, distance: 13.8
click at [8, 561] on div "00:11 00:11 / 43:41 HD" at bounding box center [519, 619] width 1039 height 61
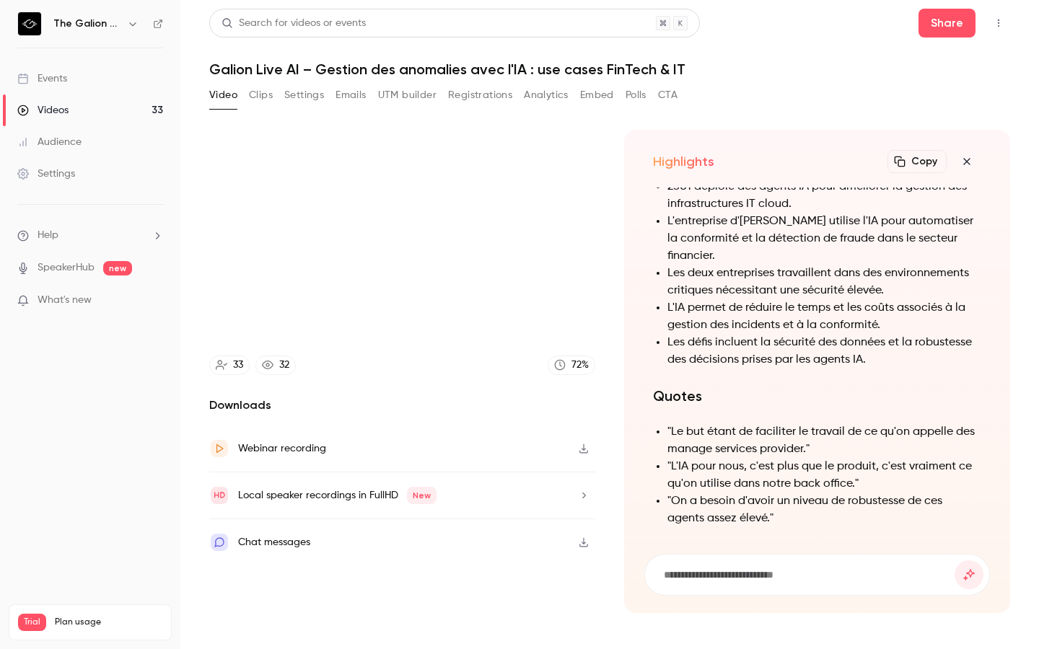
click at [519, 561] on video at bounding box center [519, 324] width 1039 height 649
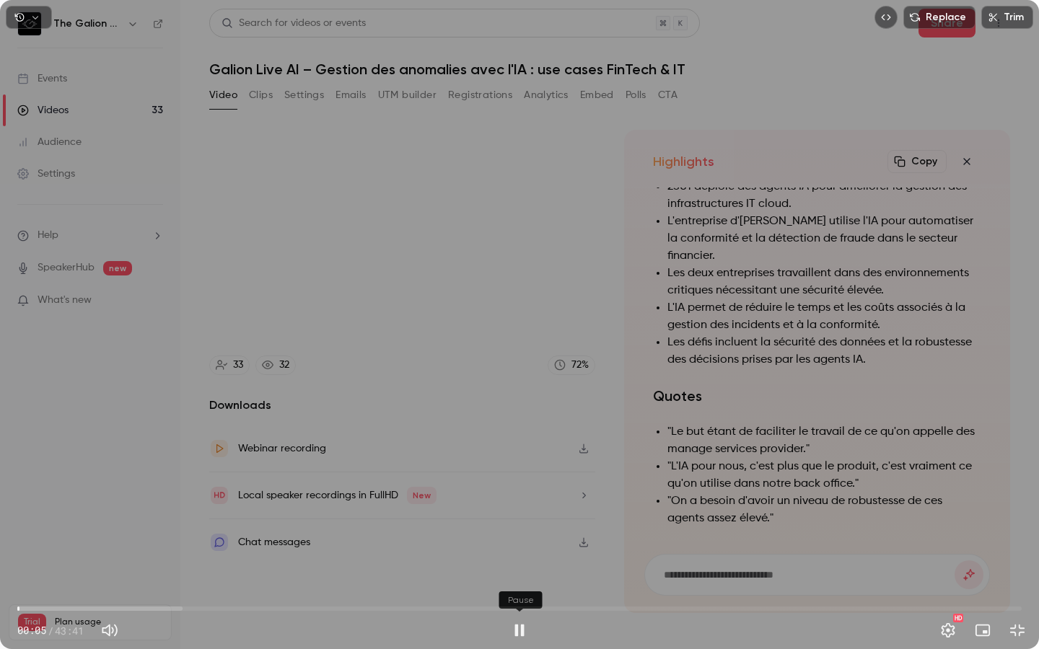
click at [519, 561] on button "Pause" at bounding box center [519, 630] width 29 height 29
click at [486, 285] on div "Replace Trim 00:09 00:09 / 43:41 HD" at bounding box center [519, 324] width 1039 height 649
type input "***"
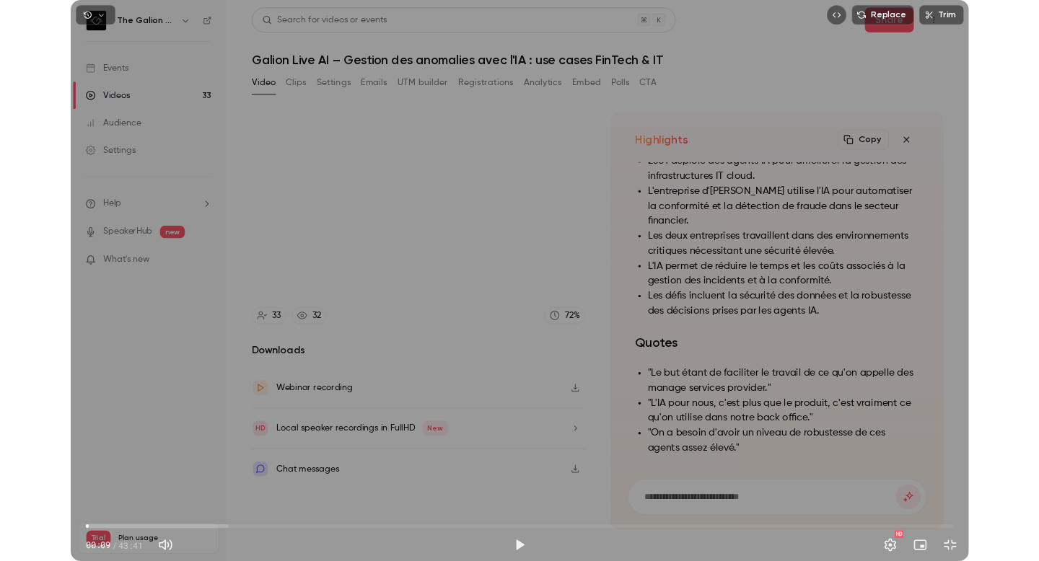
scroll to position [-359, 0]
